Goal: Communication & Community: Connect with others

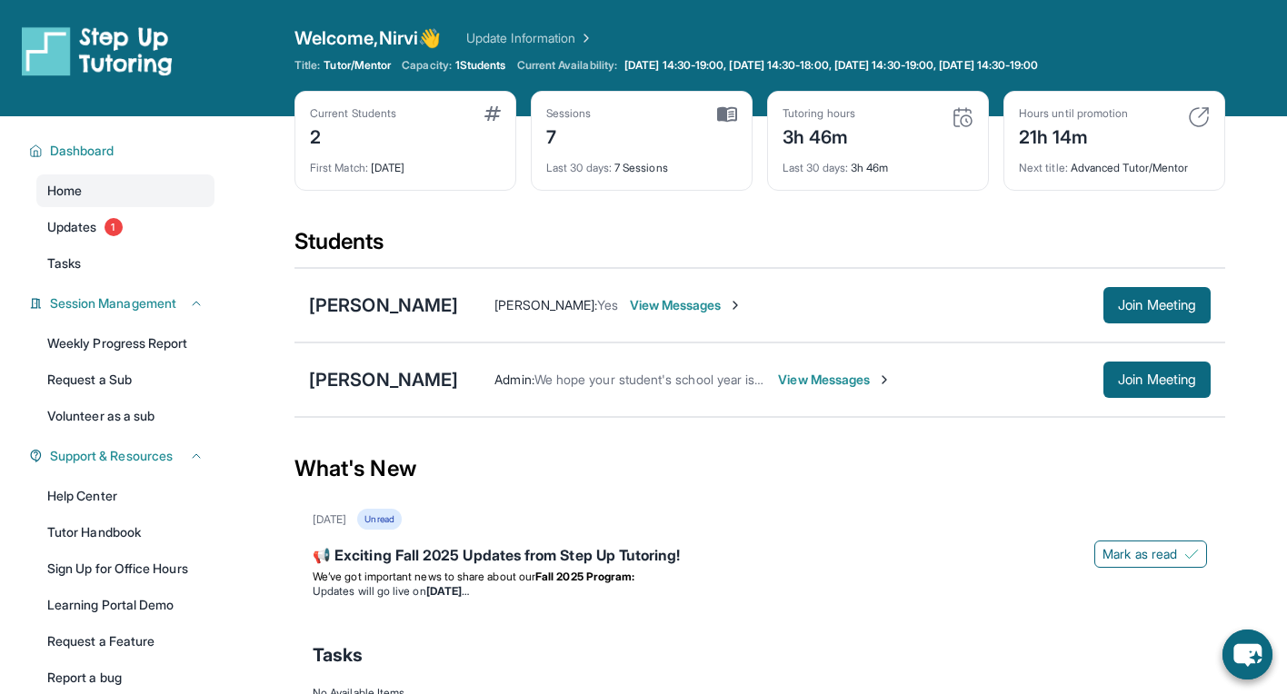
click at [6, 586] on div "Dashboard Home Updates 1 Tasks Session Management Weekly Progress Report Reques…" at bounding box center [116, 412] width 233 height 593
click at [70, 260] on span "Tasks" at bounding box center [64, 264] width 34 height 18
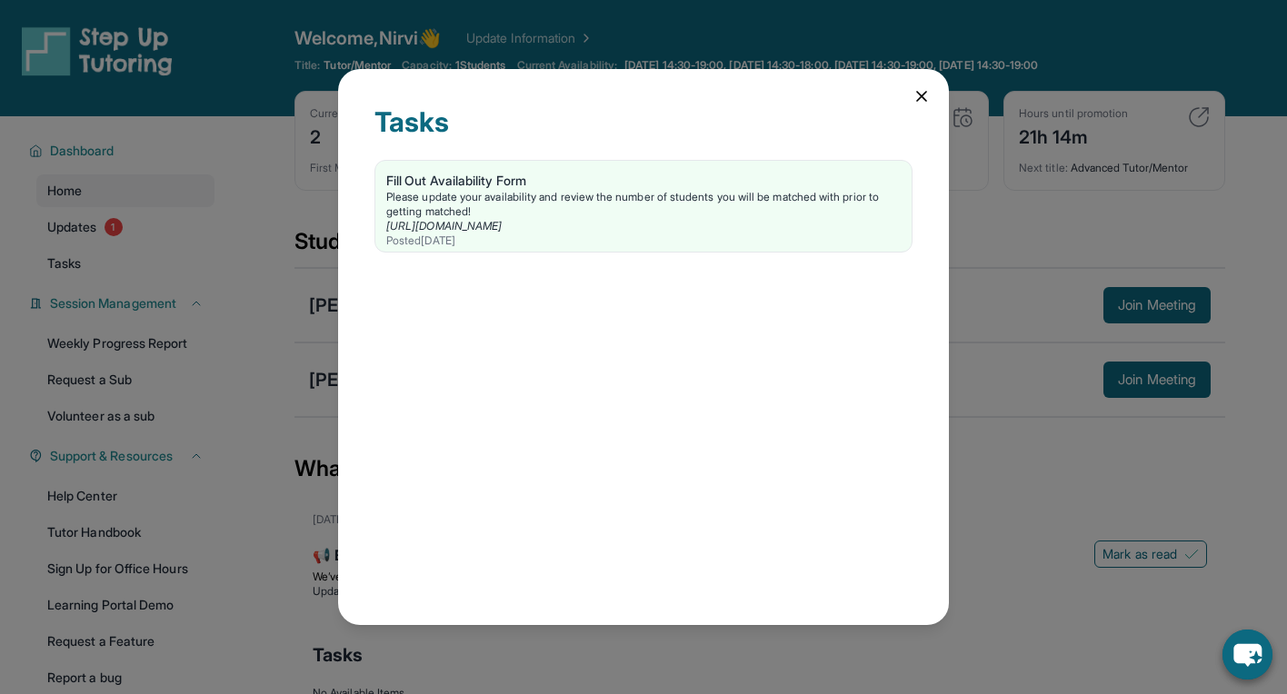
click at [929, 105] on icon at bounding box center [922, 96] width 18 height 18
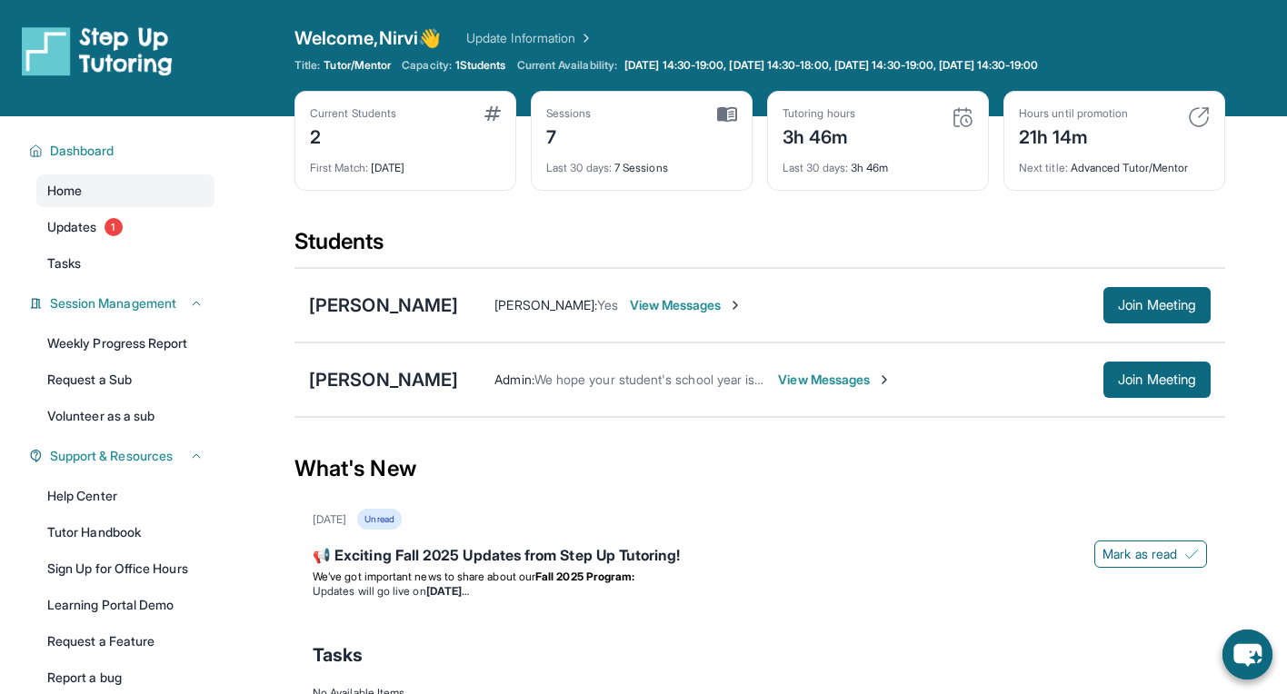
click at [778, 387] on span "View Messages" at bounding box center [835, 380] width 114 height 18
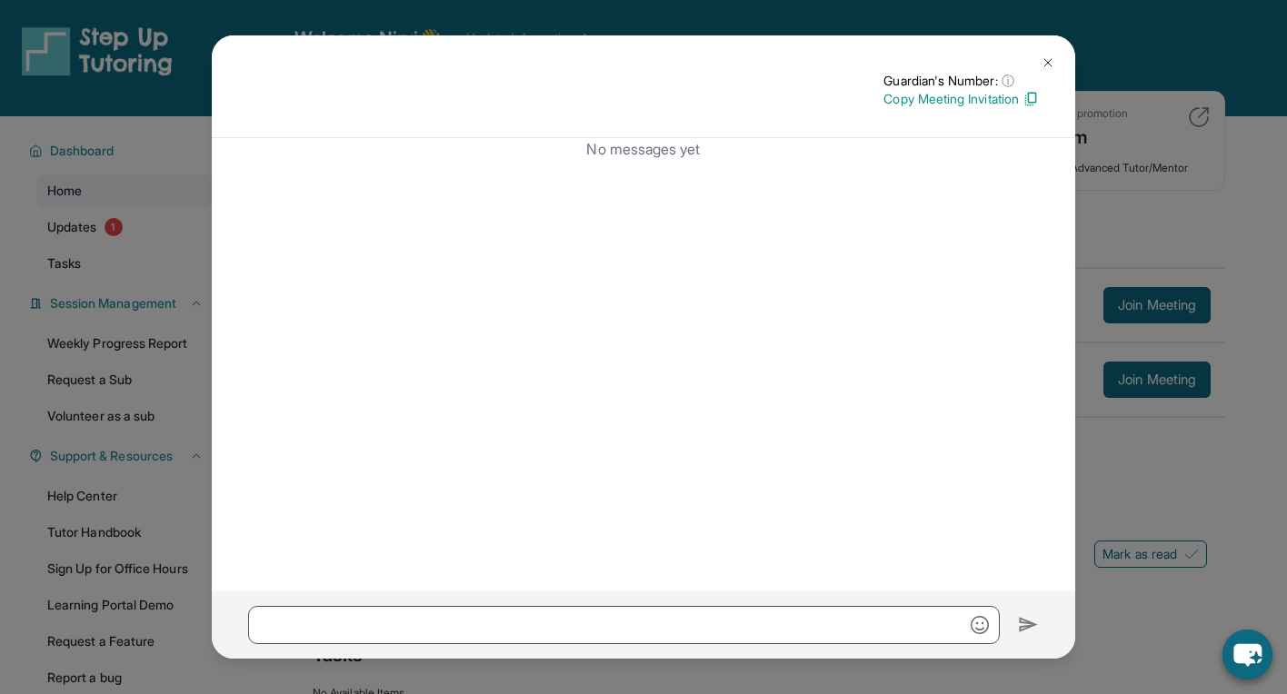
click at [1039, 62] on button at bounding box center [1048, 63] width 36 height 36
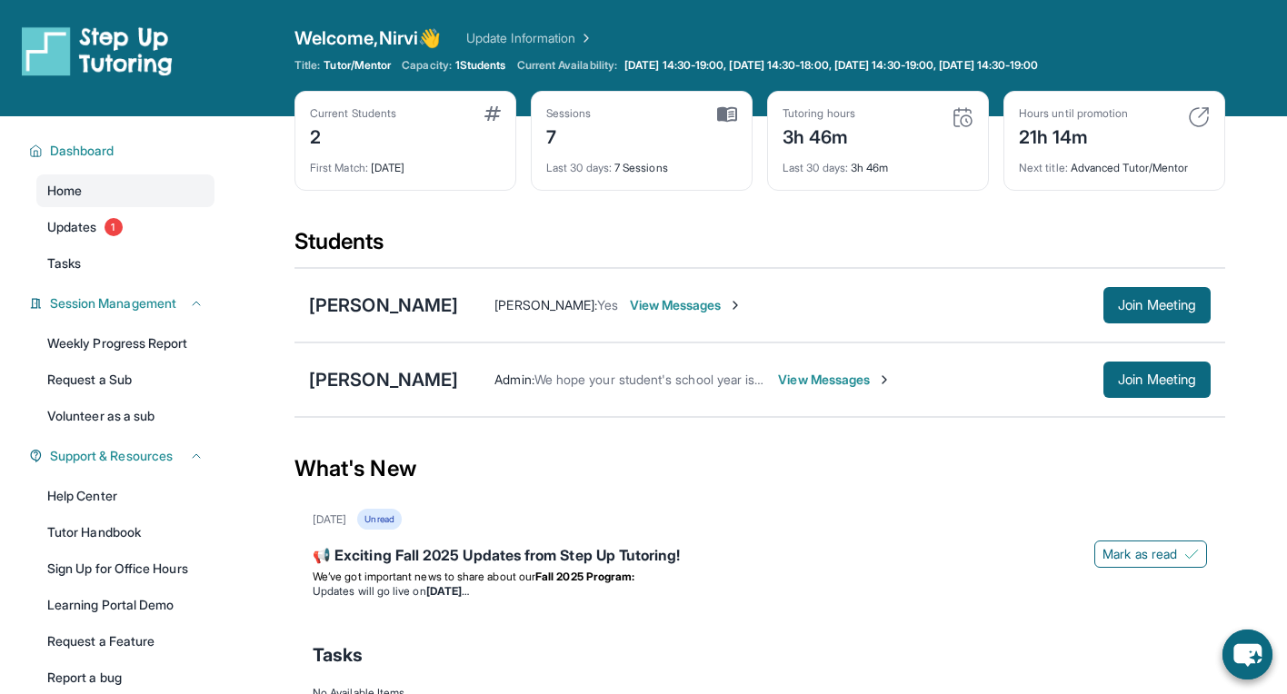
click at [778, 385] on span "View Messages" at bounding box center [835, 380] width 114 height 18
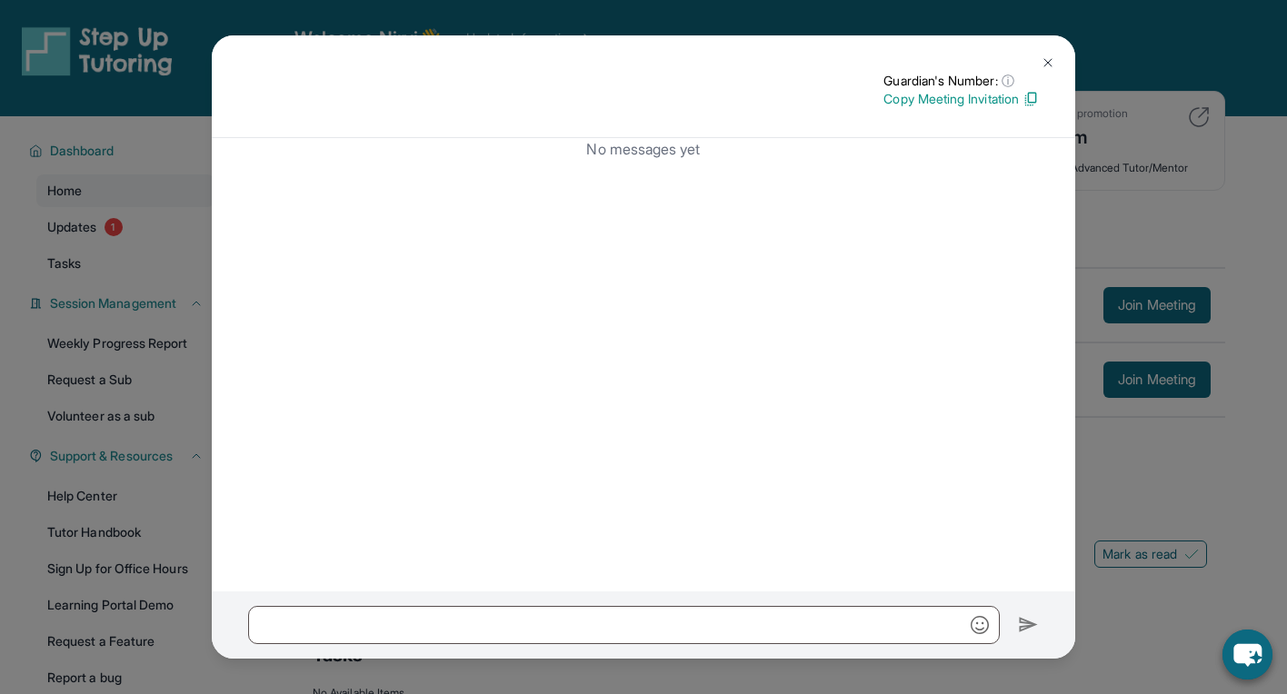
click at [1046, 65] on img at bounding box center [1048, 62] width 15 height 15
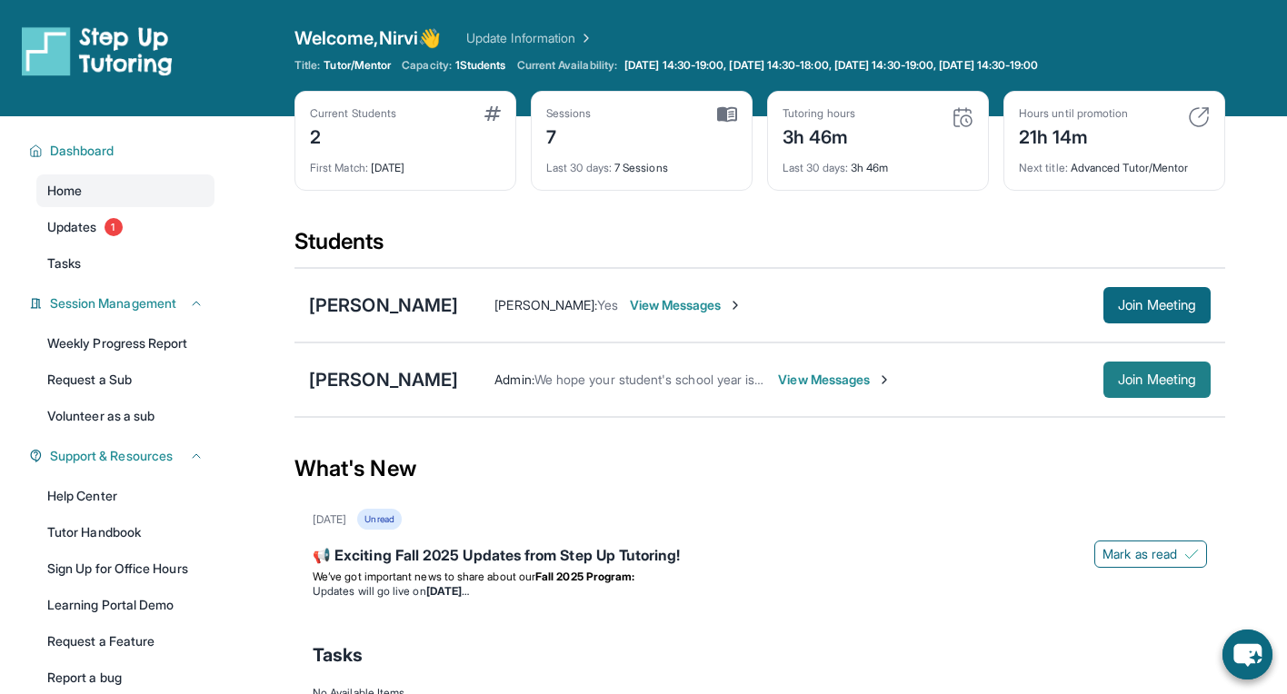
click at [1112, 376] on button "Join Meeting" at bounding box center [1156, 380] width 107 height 36
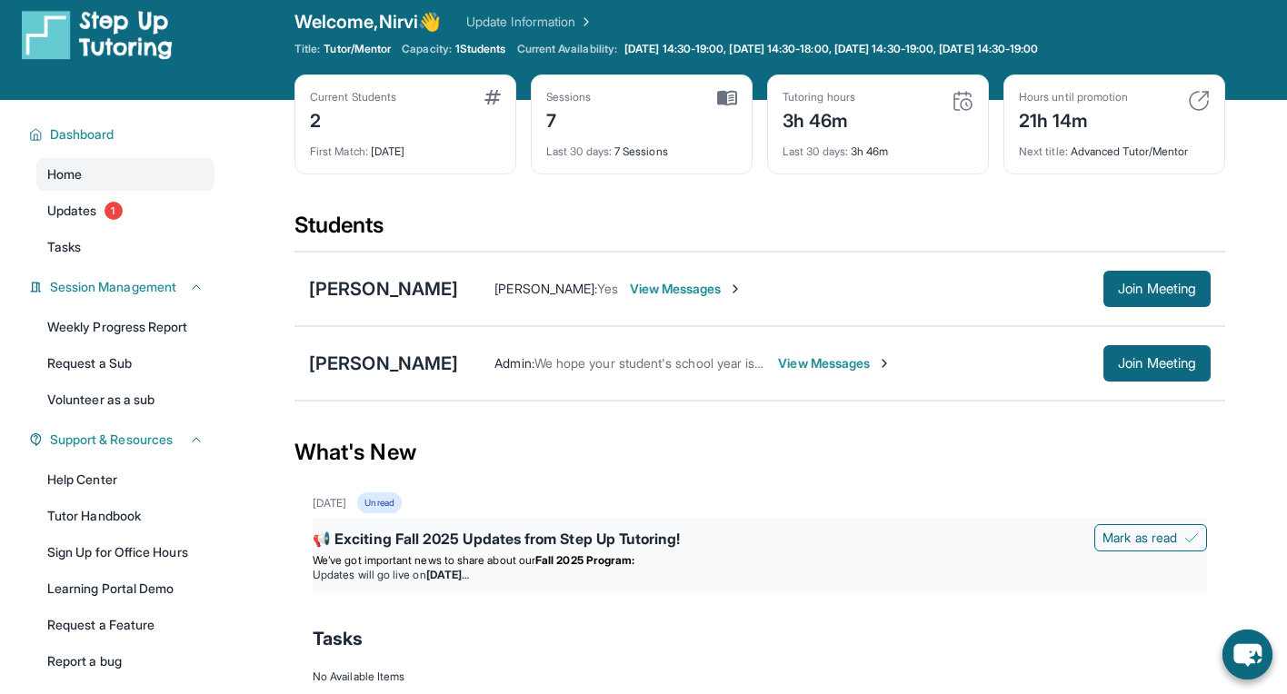
scroll to position [18, 0]
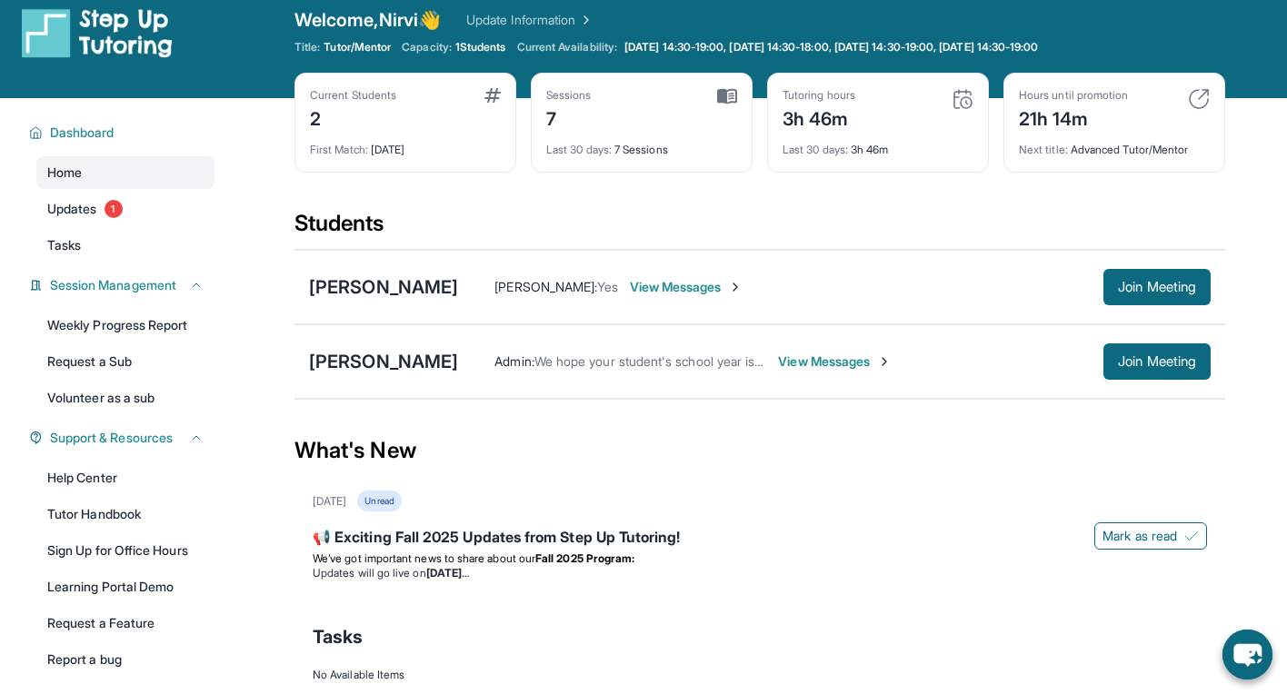
click at [373, 353] on div "[PERSON_NAME]" at bounding box center [383, 361] width 149 height 25
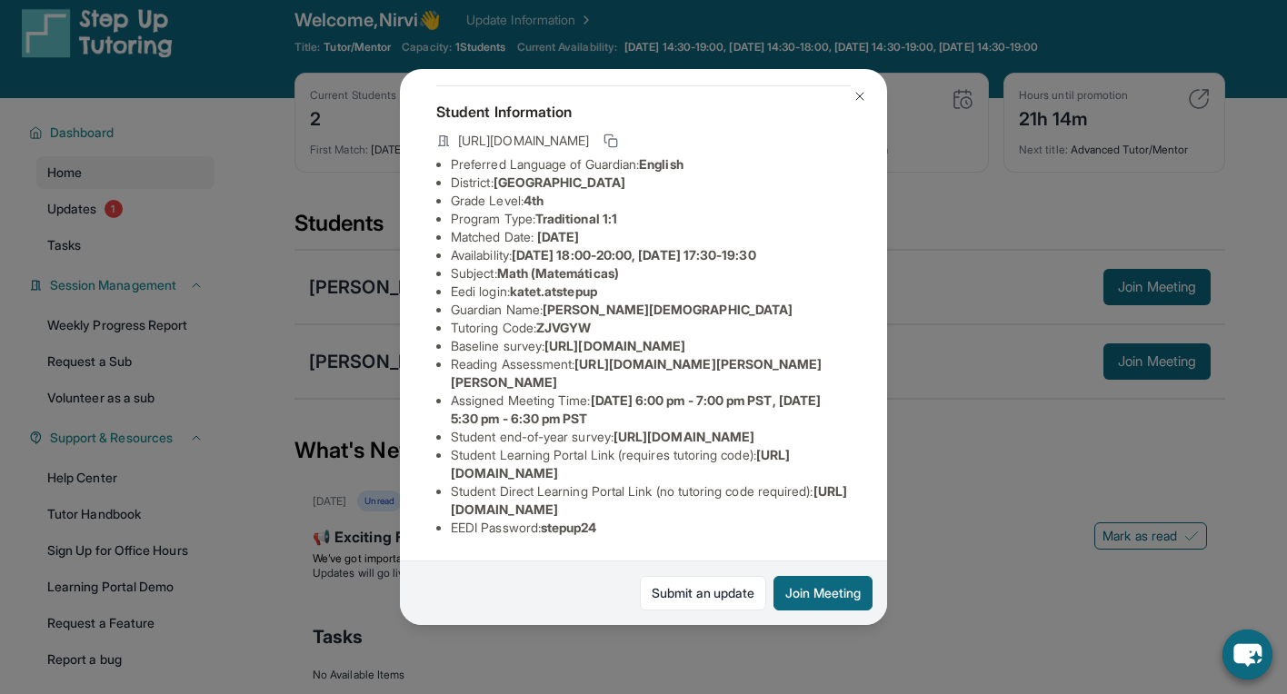
scroll to position [209, 0]
click at [859, 86] on button at bounding box center [860, 96] width 36 height 36
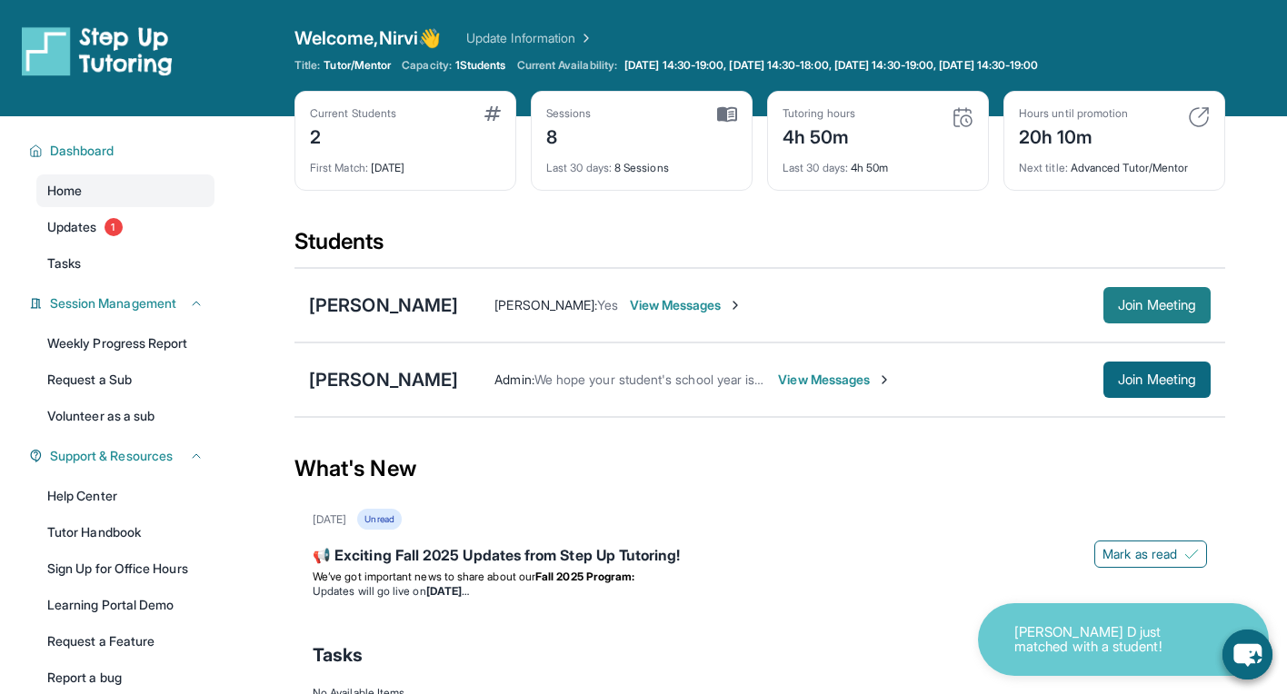
click at [1130, 300] on span "Join Meeting" at bounding box center [1157, 305] width 78 height 11
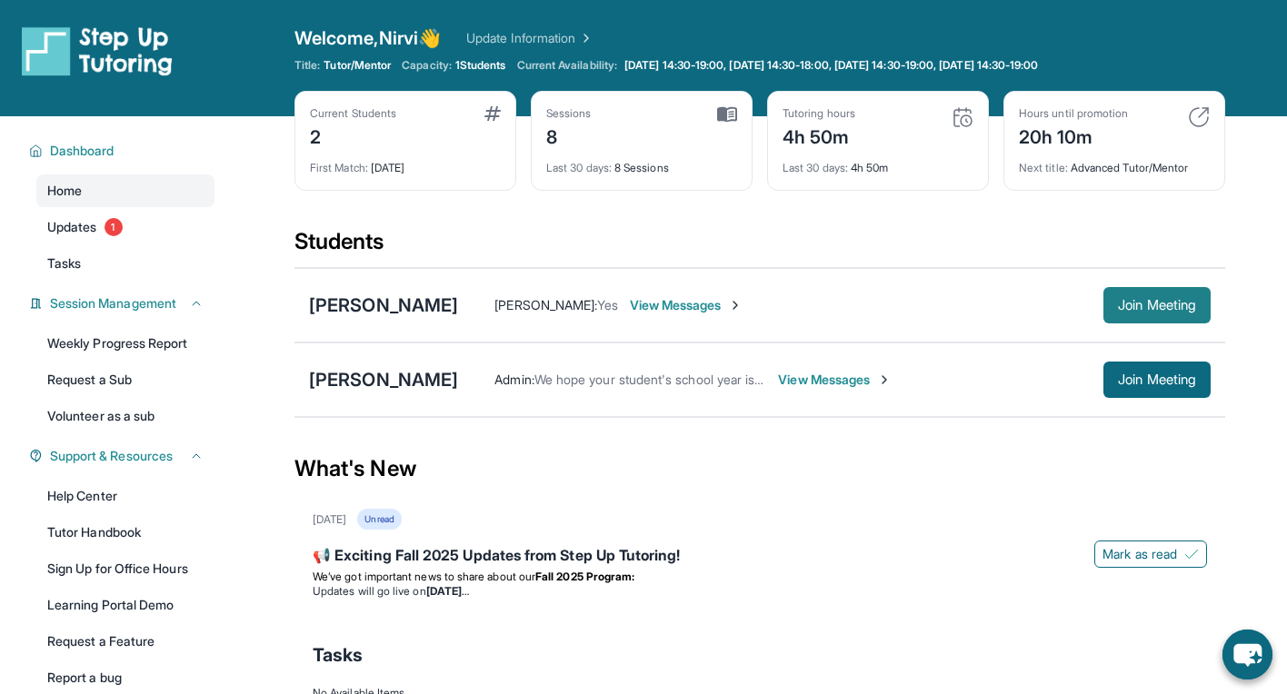
click at [1168, 316] on button "Join Meeting" at bounding box center [1156, 305] width 107 height 36
